Goal: Download file/media

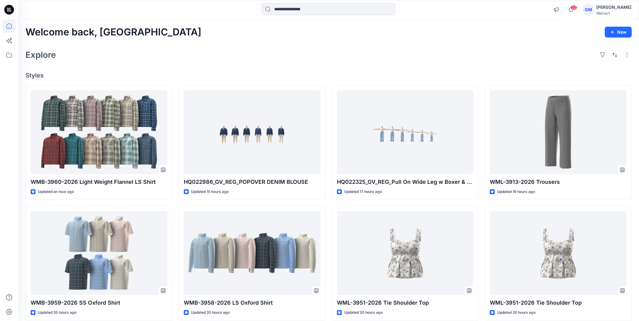
scroll to position [487, 0]
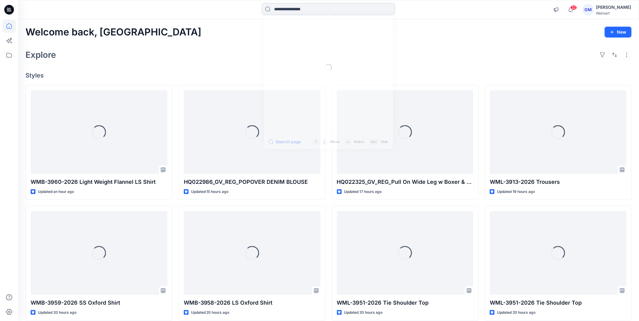
click at [308, 11] on input at bounding box center [328, 9] width 133 height 12
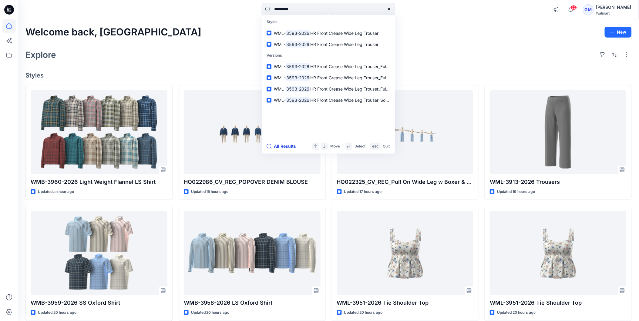
type input "*********"
click at [282, 143] on button "All Results" at bounding box center [283, 146] width 33 height 7
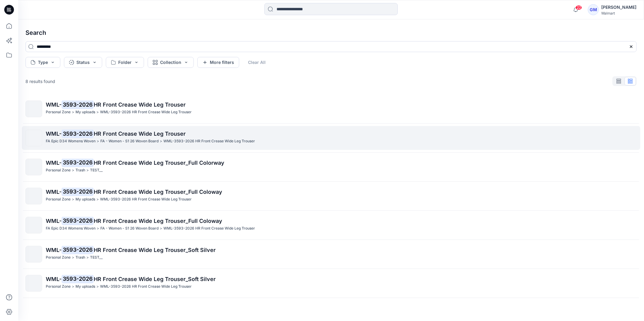
click at [93, 133] on mark "3593-2026" at bounding box center [78, 133] width 32 height 8
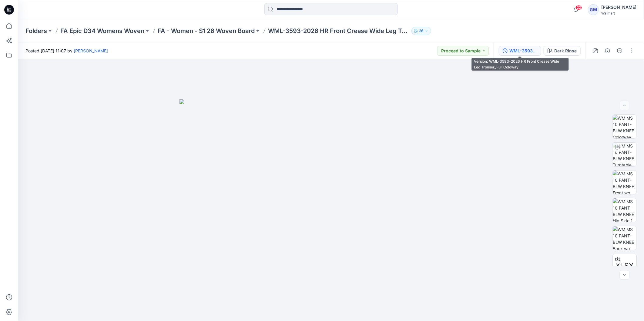
click at [527, 53] on div "WML-3593-2026 HR Front Crease Wide Leg Trouser_Full Coloway" at bounding box center [523, 51] width 28 height 7
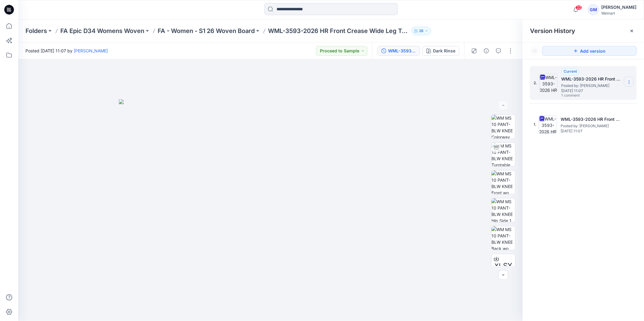
click at [631, 79] on section at bounding box center [629, 82] width 10 height 10
click at [467, 101] on div at bounding box center [270, 190] width 505 height 262
click at [631, 31] on icon at bounding box center [632, 31] width 2 height 2
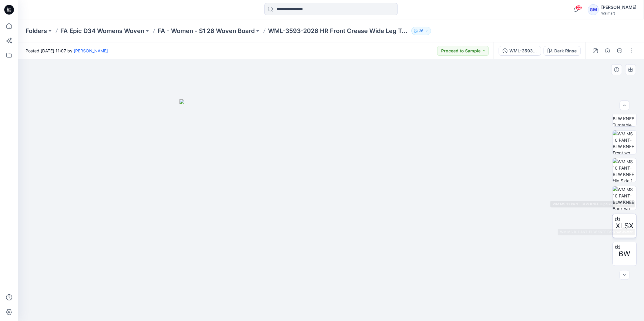
scroll to position [68, 0]
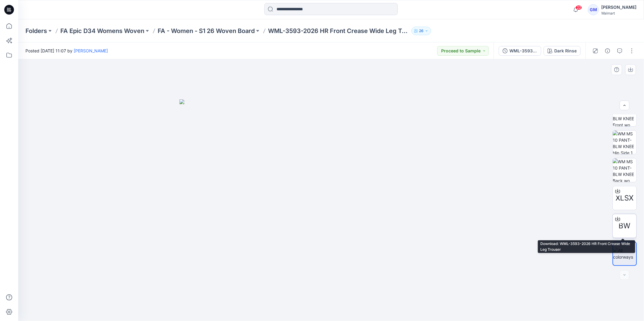
click at [619, 223] on div at bounding box center [618, 219] width 10 height 10
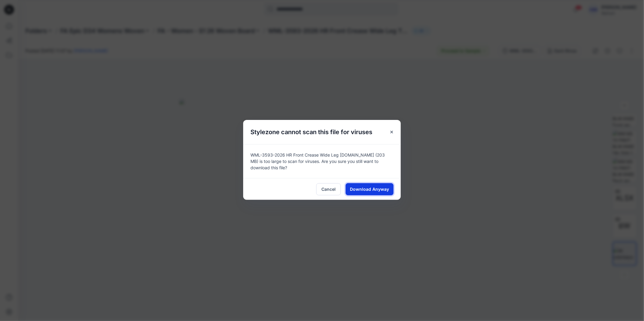
click at [380, 187] on span "Download Anyway" at bounding box center [369, 189] width 39 height 6
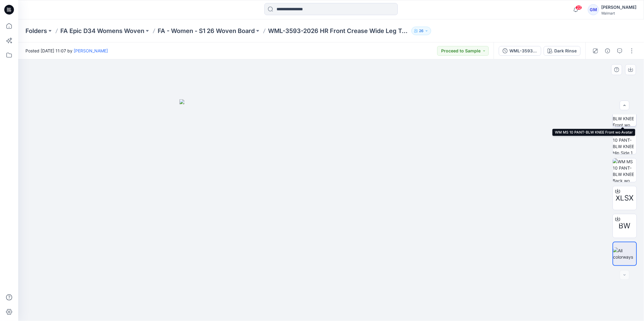
click at [629, 121] on img at bounding box center [625, 115] width 24 height 24
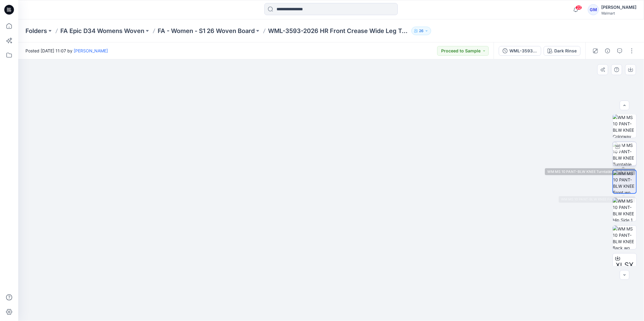
scroll to position [0, 0]
click at [624, 150] on img at bounding box center [625, 155] width 24 height 24
drag, startPoint x: 373, startPoint y: 307, endPoint x: 394, endPoint y: 298, distance: 23.2
click at [394, 298] on icon at bounding box center [331, 303] width 183 height 23
